Goal: Task Accomplishment & Management: Manage account settings

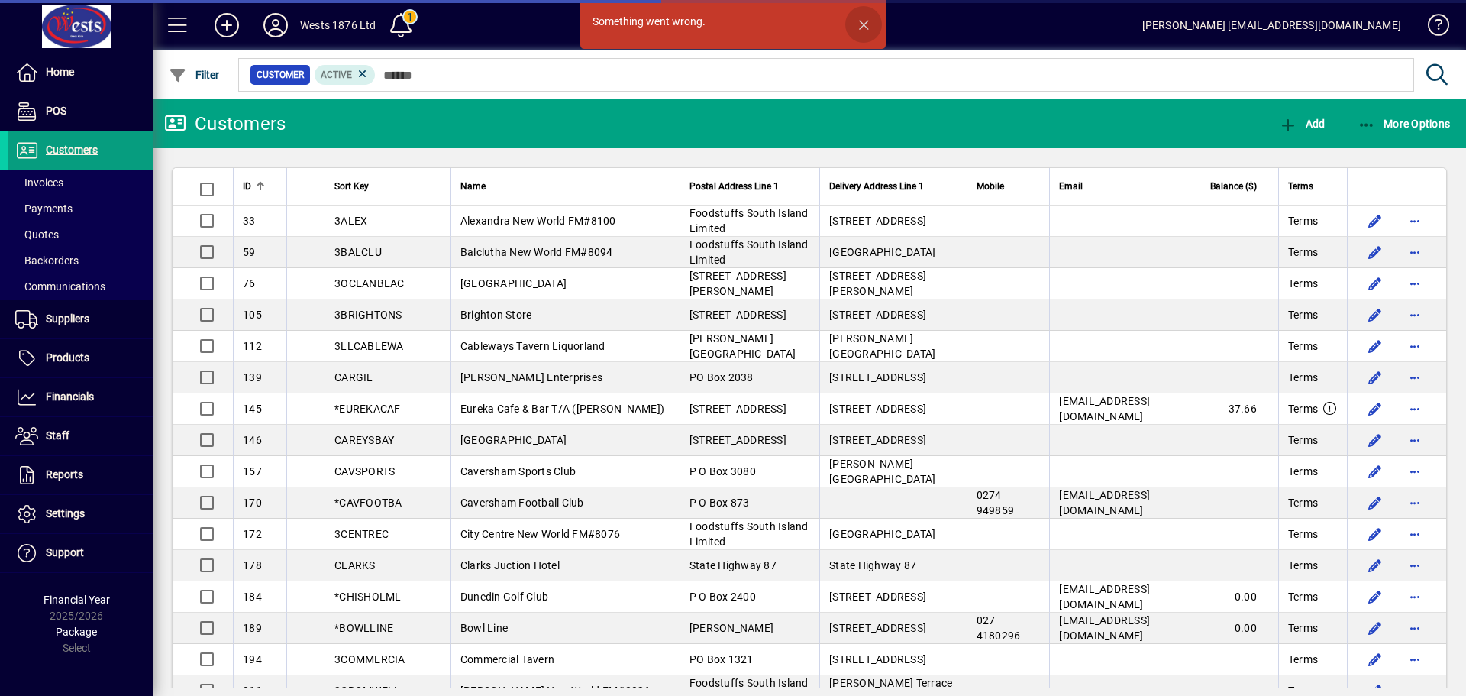
click at [864, 26] on span "button" at bounding box center [863, 24] width 37 height 37
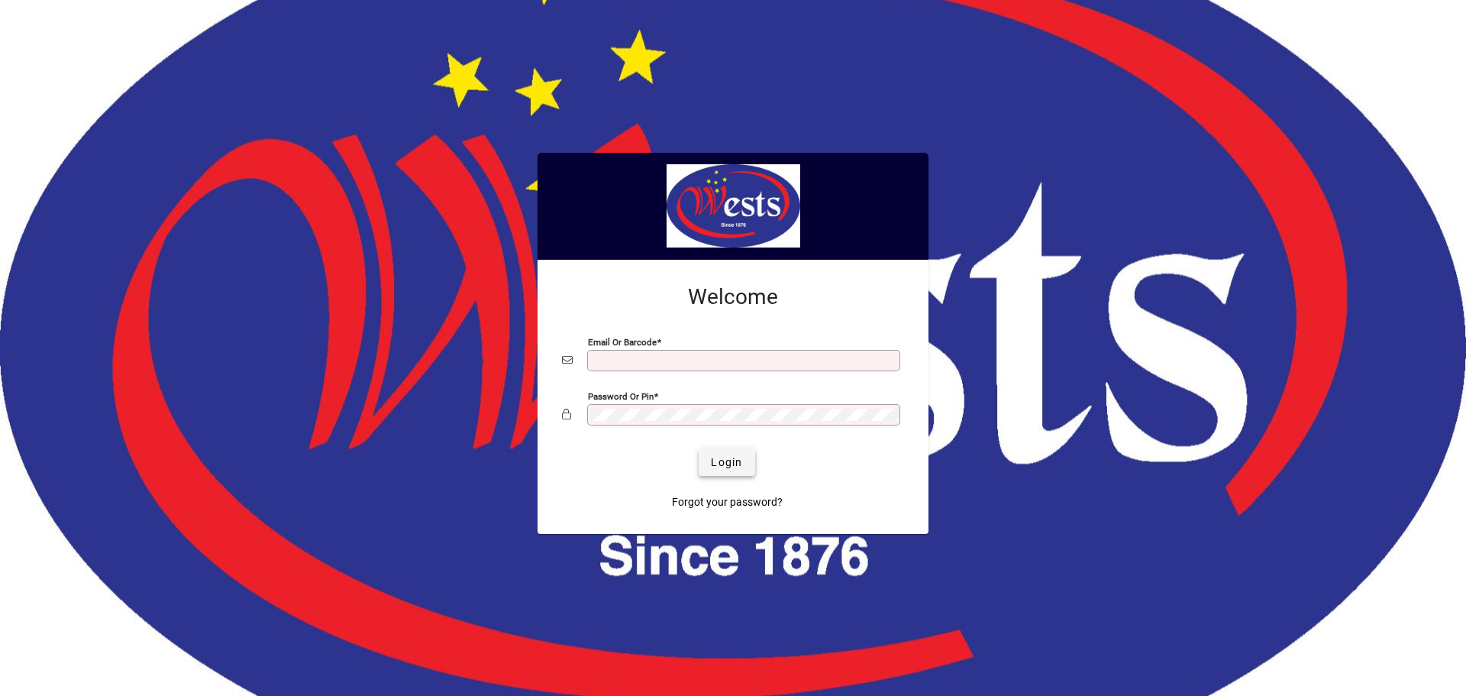
type input "**********"
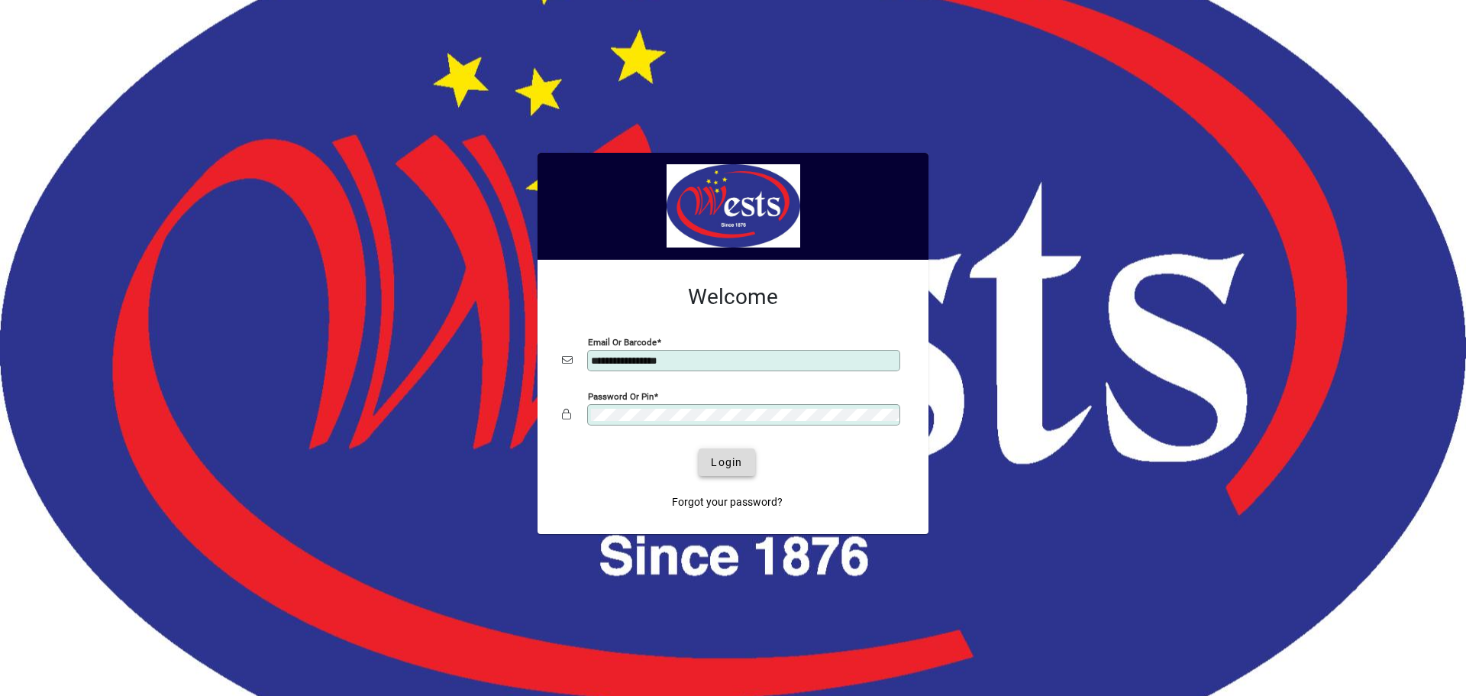
click at [726, 465] on span "Login" at bounding box center [726, 462] width 31 height 16
